Goal: Book appointment/travel/reservation

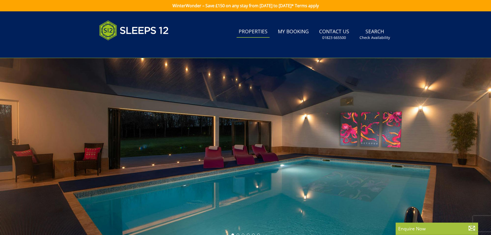
click at [251, 31] on link "Properties" at bounding box center [253, 32] width 33 height 12
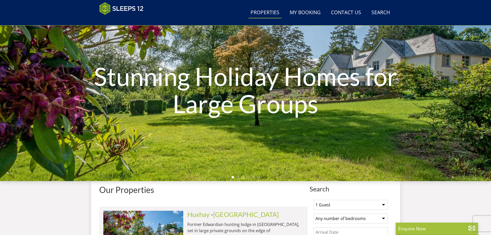
scroll to position [139, 0]
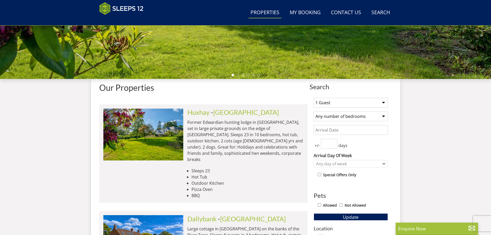
click at [349, 101] on select "1 Guest 2 Guests 3 Guests 4 Guests 5 Guests 6 Guests 7 Guests 8 Guests 9 Guests…" at bounding box center [351, 103] width 74 height 10
select select "10"
click at [314, 98] on select "1 Guest 2 Guests 3 Guests 4 Guests 5 Guests 6 Guests 7 Guests 8 Guests 9 Guests…" at bounding box center [351, 103] width 74 height 10
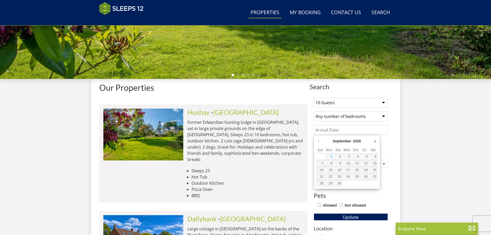
click at [340, 132] on input "Date" at bounding box center [351, 130] width 74 height 10
type input "[DATE]"
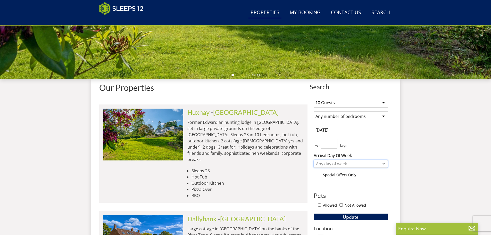
click at [341, 165] on div "Any day of week" at bounding box center [348, 164] width 67 height 6
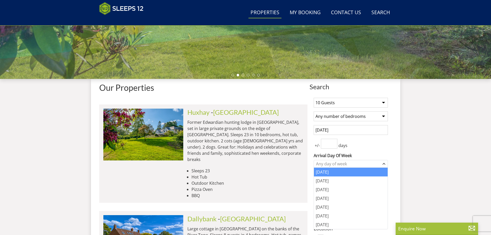
click at [333, 172] on div "[DATE]" at bounding box center [351, 172] width 74 height 9
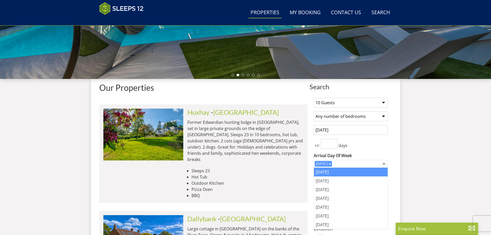
click at [296, 168] on li "Sleeps 23" at bounding box center [248, 171] width 112 height 6
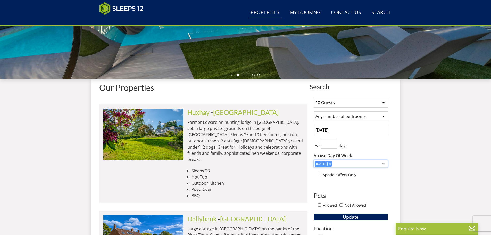
click at [331, 164] on icon "Combobox" at bounding box center [330, 164] width 2 height 2
click at [329, 144] on input "number" at bounding box center [329, 144] width 17 height 10
click at [335, 142] on input "1" at bounding box center [329, 144] width 17 height 10
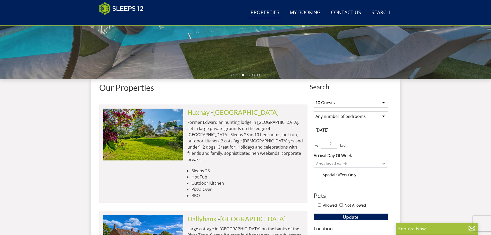
click at [335, 142] on input "2" at bounding box center [329, 144] width 17 height 10
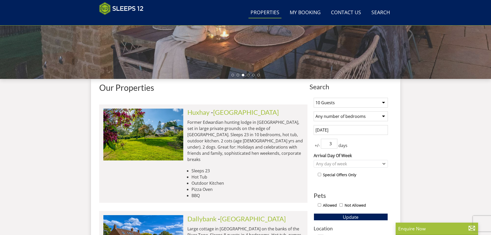
click at [335, 142] on input "3" at bounding box center [329, 144] width 17 height 10
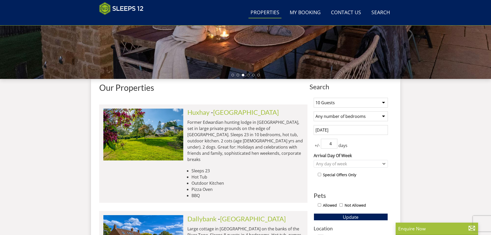
click at [335, 142] on input "4" at bounding box center [329, 144] width 17 height 10
click at [335, 142] on input "5" at bounding box center [329, 144] width 17 height 10
click at [335, 142] on input "6" at bounding box center [329, 144] width 17 height 10
click at [335, 142] on input "7" at bounding box center [329, 144] width 17 height 10
click at [350, 216] on span "Update" at bounding box center [351, 217] width 16 height 6
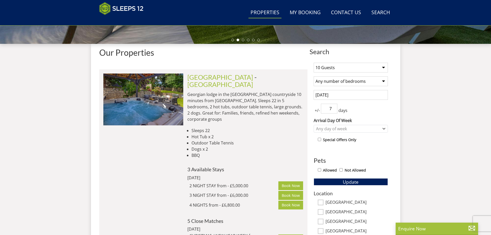
scroll to position [164, 0]
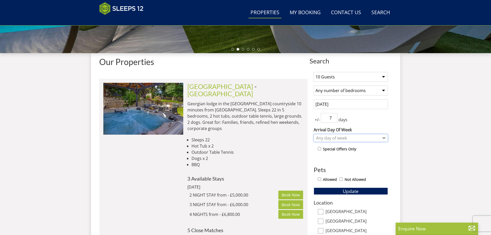
click at [359, 136] on div "Any day of week" at bounding box center [348, 138] width 67 height 6
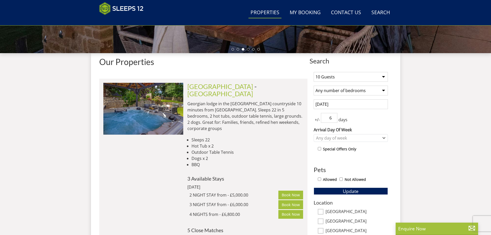
click at [334, 121] on input "6" at bounding box center [329, 118] width 17 height 10
click at [334, 121] on input "5" at bounding box center [329, 118] width 17 height 10
click at [334, 121] on input "4" at bounding box center [329, 118] width 17 height 10
click at [334, 121] on input "3" at bounding box center [329, 118] width 17 height 10
click at [334, 121] on input "2" at bounding box center [329, 118] width 17 height 10
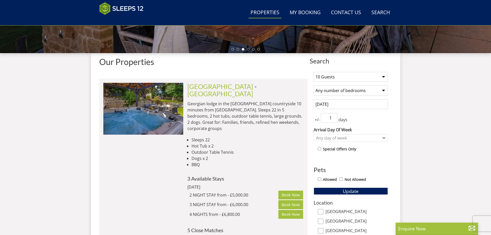
click at [334, 121] on input "1" at bounding box center [329, 118] width 17 height 10
type input "0"
click at [334, 121] on input "0" at bounding box center [329, 118] width 17 height 10
click at [343, 189] on button "Update" at bounding box center [351, 191] width 74 height 7
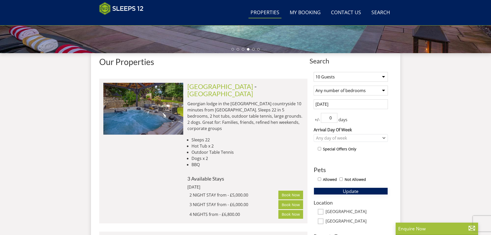
click at [346, 191] on span "Update" at bounding box center [351, 191] width 16 height 6
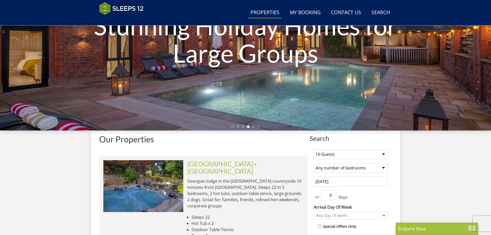
scroll to position [216, 0]
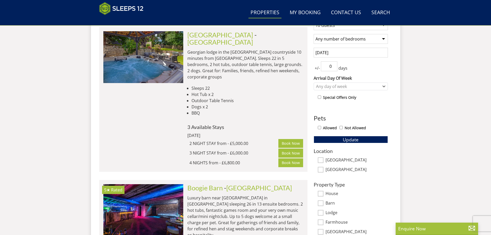
click at [356, 51] on input "[DATE]" at bounding box center [351, 53] width 74 height 10
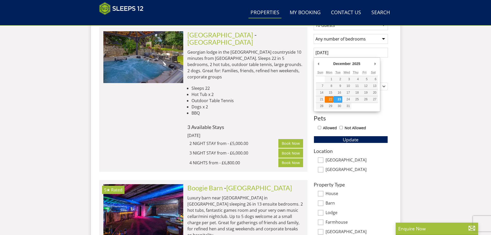
type input "[DATE]"
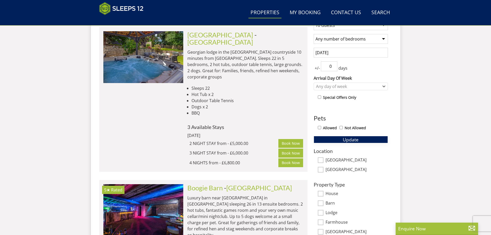
click at [351, 139] on span "Update" at bounding box center [351, 139] width 16 height 6
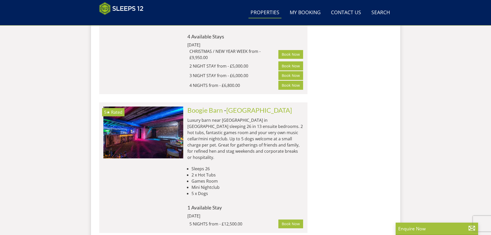
scroll to position [577, 0]
